Goal: Transaction & Acquisition: Purchase product/service

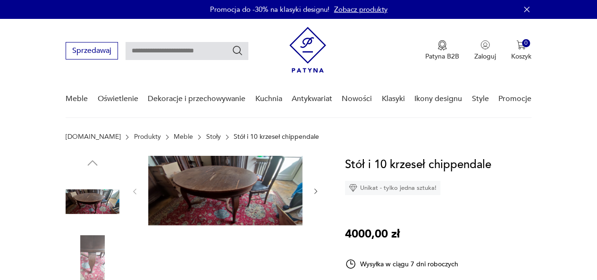
click at [229, 185] on img at bounding box center [225, 190] width 154 height 69
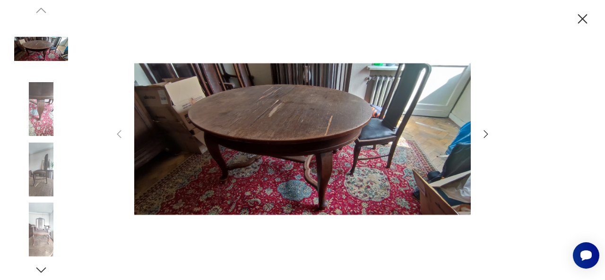
click at [485, 138] on icon "button" at bounding box center [485, 133] width 11 height 11
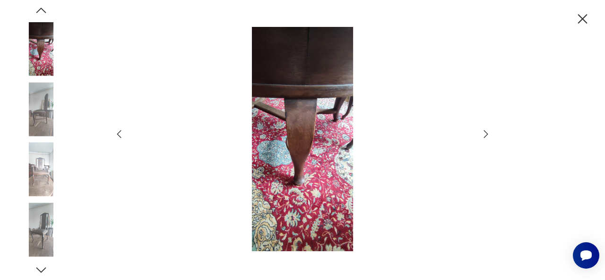
click at [485, 138] on icon "button" at bounding box center [485, 133] width 11 height 11
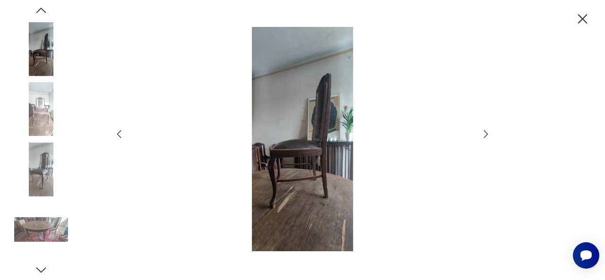
click at [485, 138] on icon "button" at bounding box center [485, 133] width 11 height 11
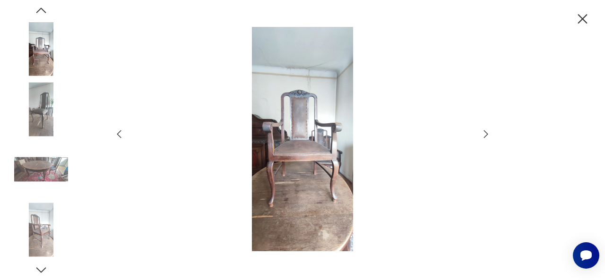
click at [485, 138] on icon "button" at bounding box center [485, 133] width 11 height 11
